Goal: Contribute content: Contribute content

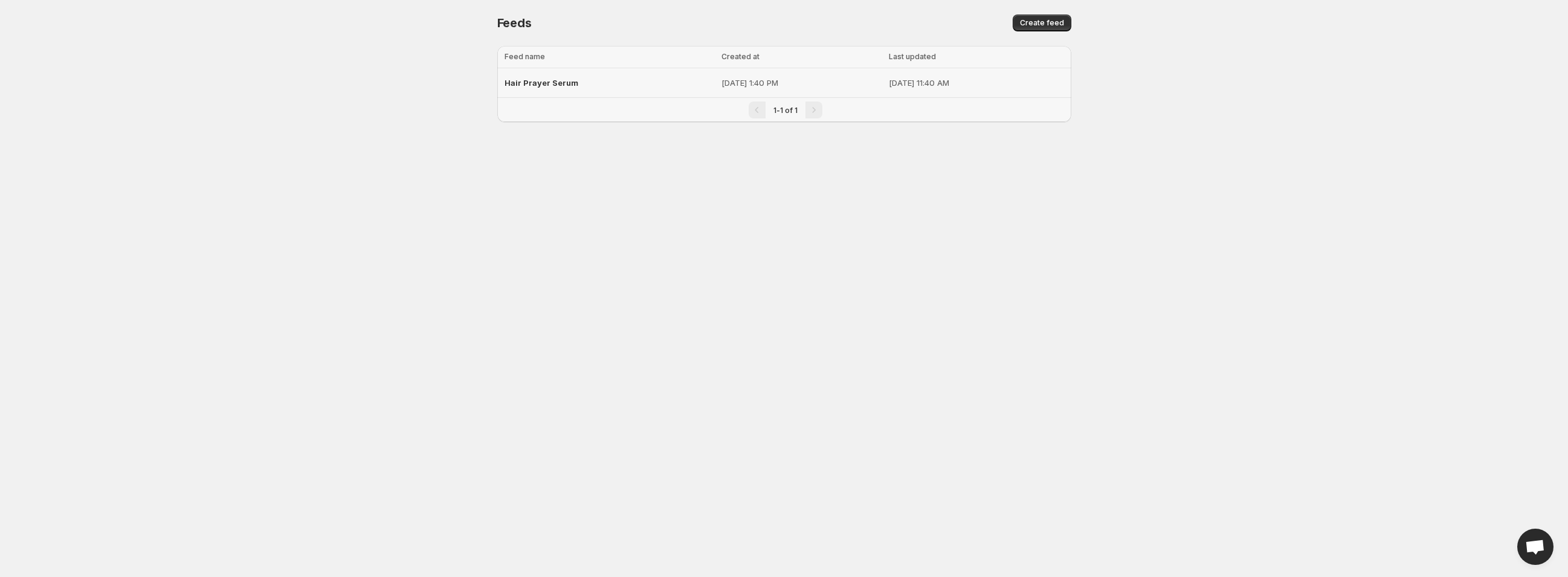
click at [535, 86] on span "Hair Prayer Serum" at bounding box center [541, 83] width 73 height 10
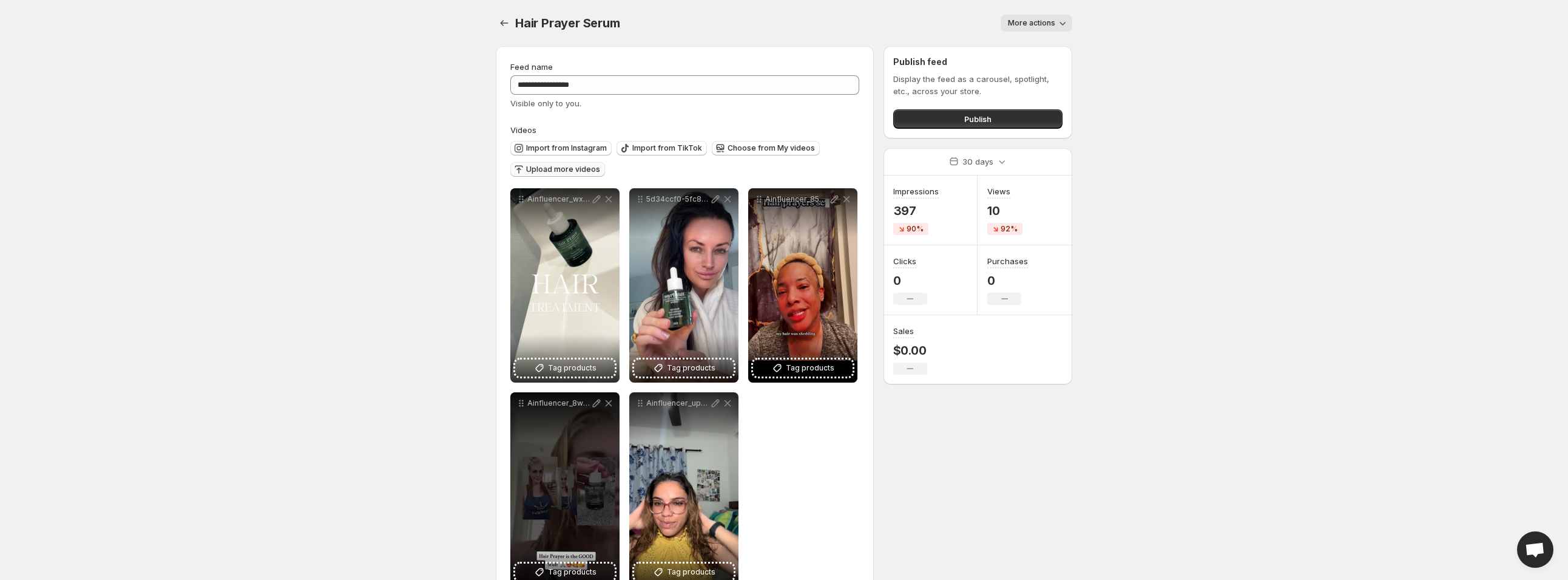
click at [581, 172] on span "Upload more videos" at bounding box center [563, 169] width 74 height 10
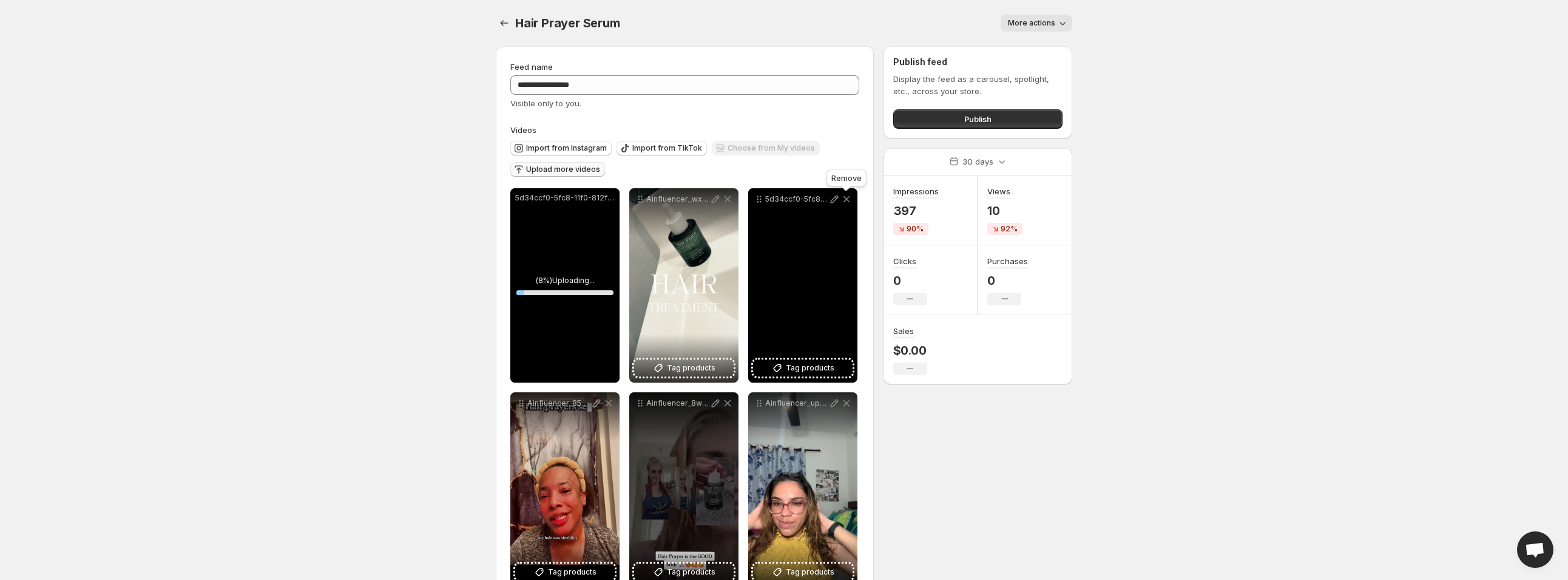
click at [846, 201] on icon at bounding box center [846, 199] width 12 height 12
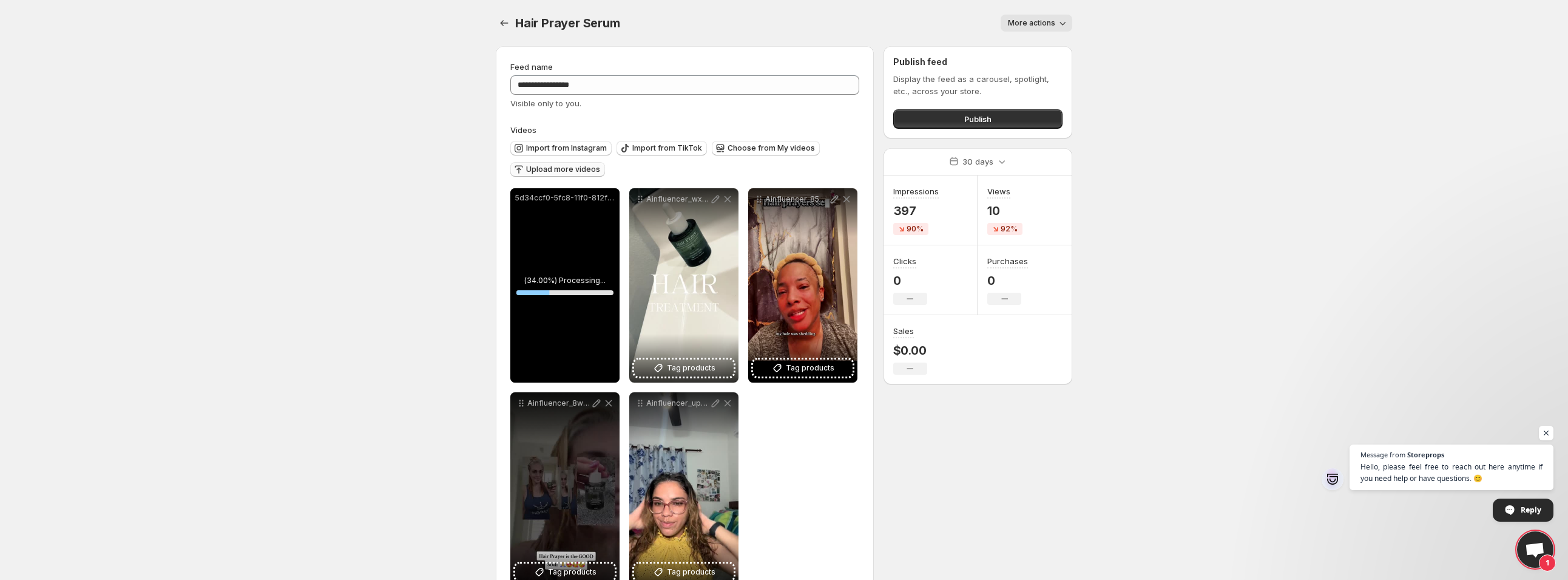
click at [546, 167] on span "Upload more videos" at bounding box center [563, 169] width 74 height 10
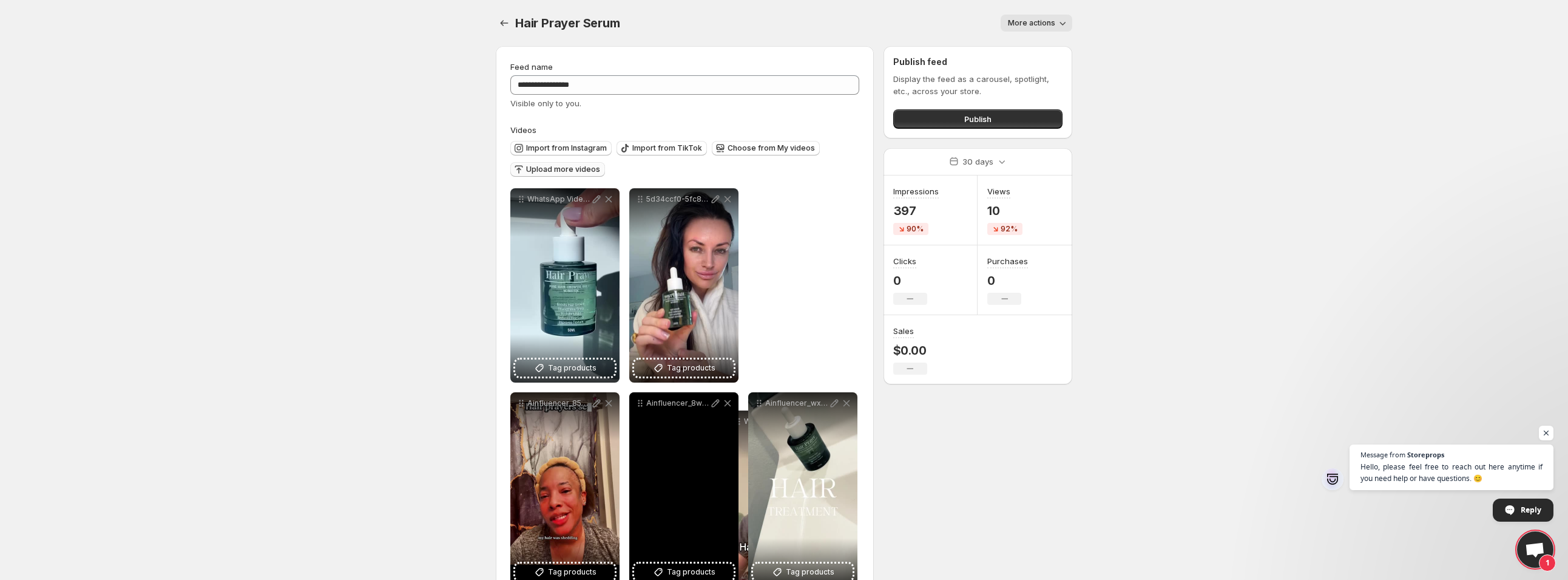
drag, startPoint x: 520, startPoint y: 205, endPoint x: 749, endPoint y: 422, distance: 315.5
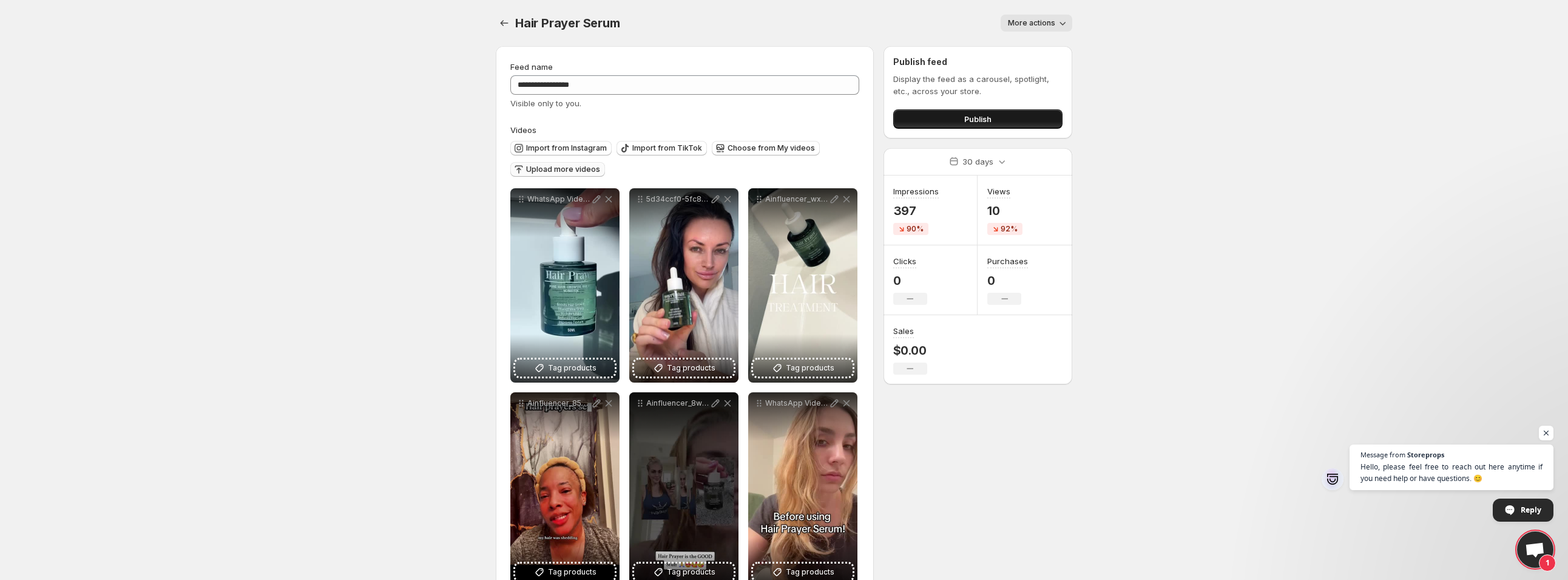
click at [951, 117] on button "Publish" at bounding box center [978, 119] width 169 height 20
click at [960, 121] on button "Publish" at bounding box center [978, 119] width 169 height 20
click at [985, 120] on span "Publish" at bounding box center [977, 119] width 27 height 12
click at [1002, 120] on button "Publish" at bounding box center [978, 119] width 169 height 20
click at [1010, 111] on button "Publish" at bounding box center [978, 119] width 169 height 20
